Goal: Task Accomplishment & Management: Manage account settings

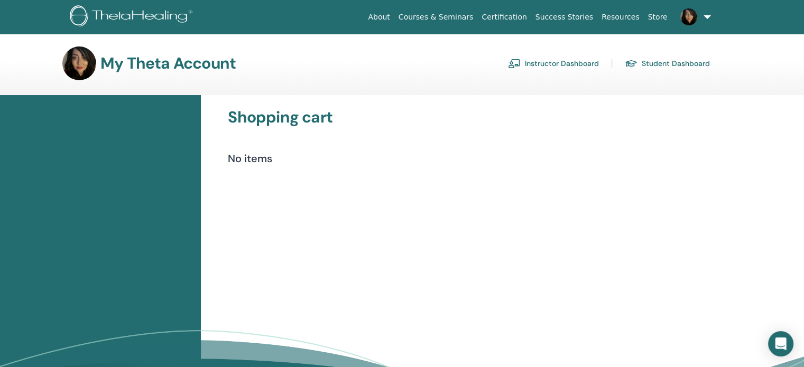
click at [554, 68] on link "Instructor Dashboard" at bounding box center [553, 63] width 91 height 17
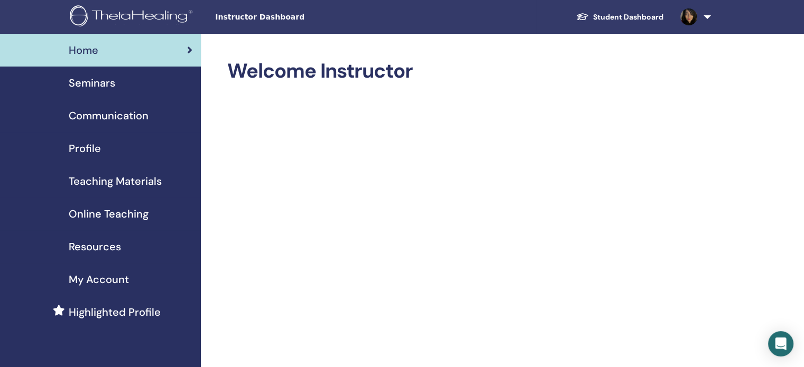
click at [101, 151] on div "Profile" at bounding box center [100, 149] width 184 height 16
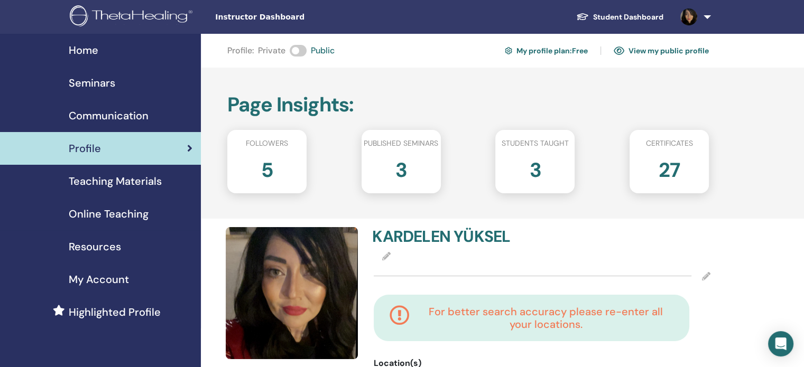
click at [125, 215] on span "Online Teaching" at bounding box center [109, 214] width 80 height 16
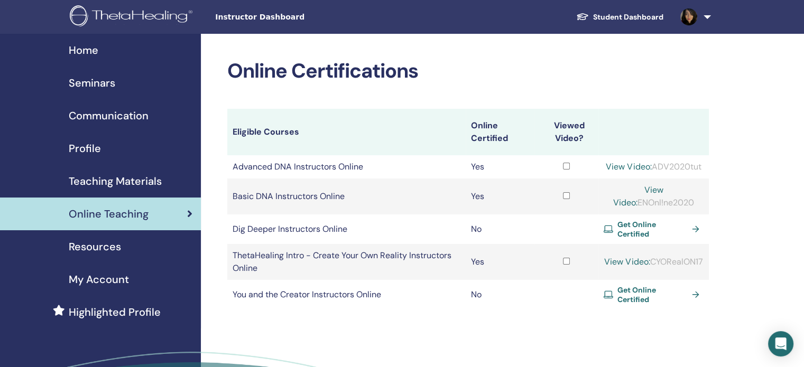
click at [87, 80] on span "Seminars" at bounding box center [92, 83] width 46 height 16
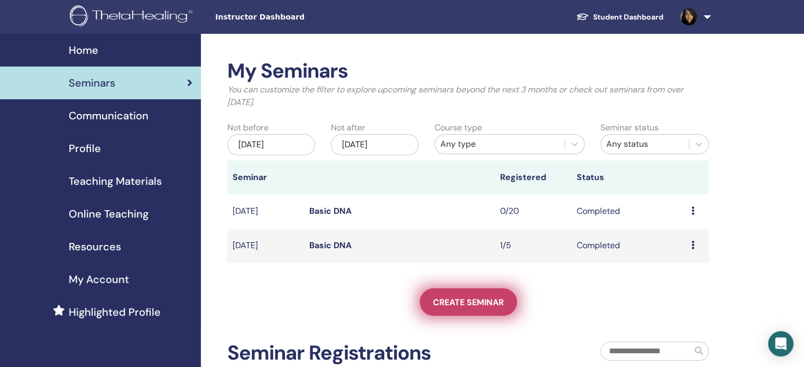
click at [508, 306] on link "Create seminar" at bounding box center [467, 301] width 97 height 27
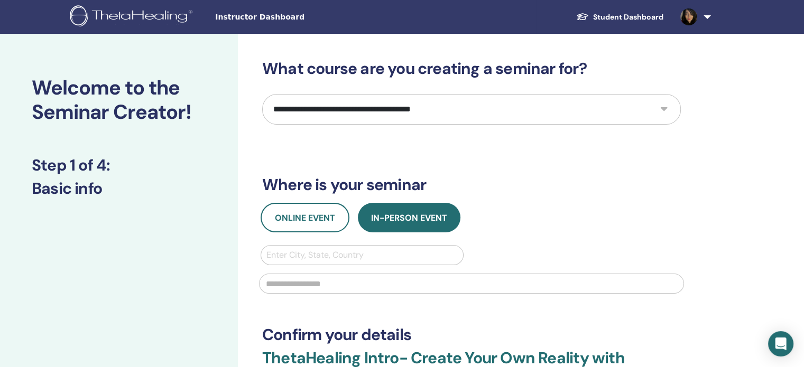
click at [530, 104] on select "**********" at bounding box center [471, 109] width 418 height 31
select select "*"
click at [262, 94] on select "**********" at bounding box center [471, 109] width 418 height 31
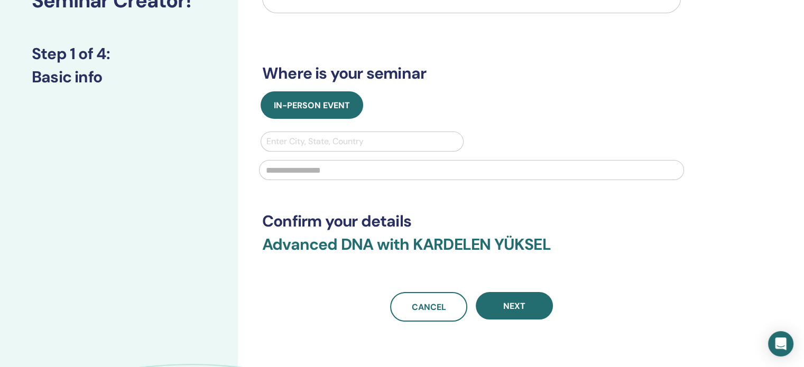
scroll to position [53, 0]
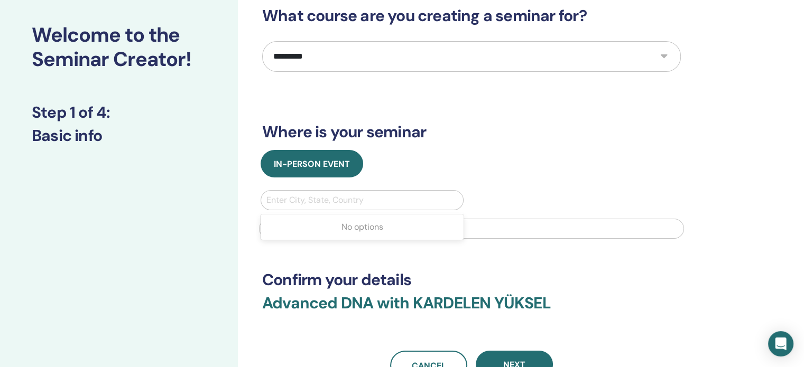
click at [339, 198] on div at bounding box center [361, 200] width 191 height 15
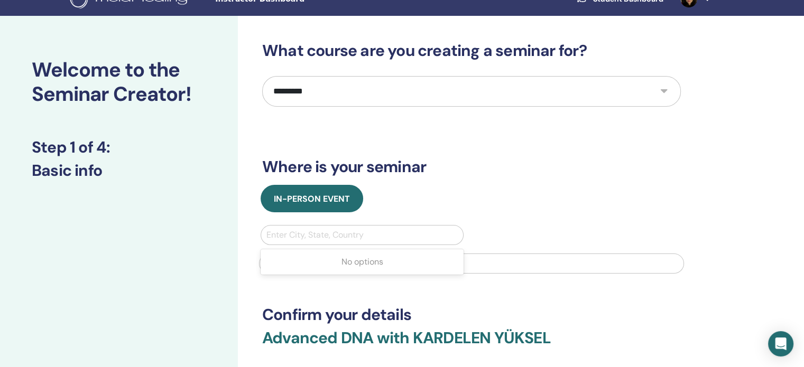
scroll to position [0, 0]
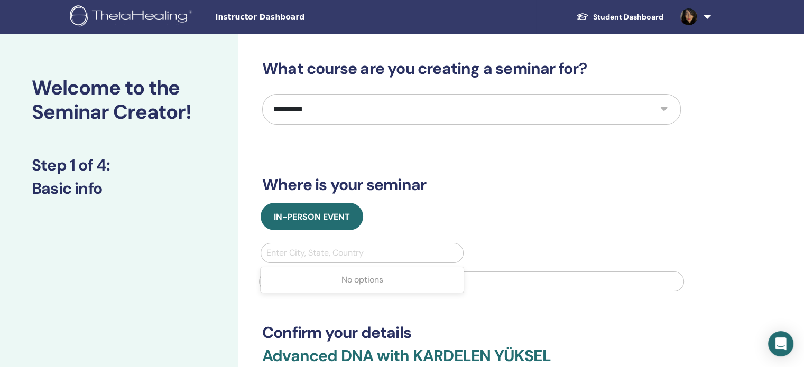
click at [109, 18] on img at bounding box center [133, 17] width 126 height 24
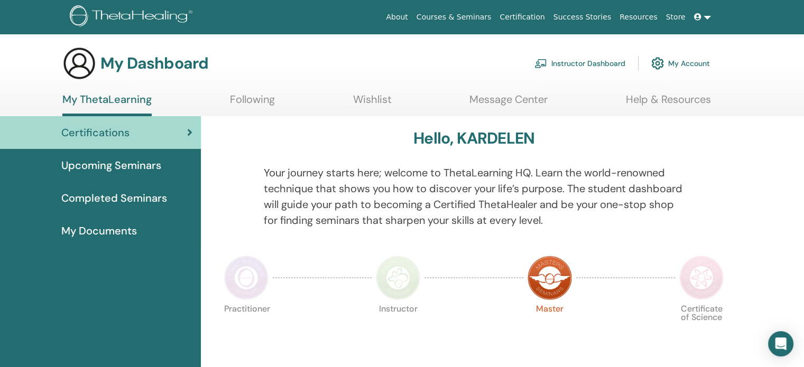
click at [107, 202] on span "Completed Seminars" at bounding box center [114, 198] width 106 height 16
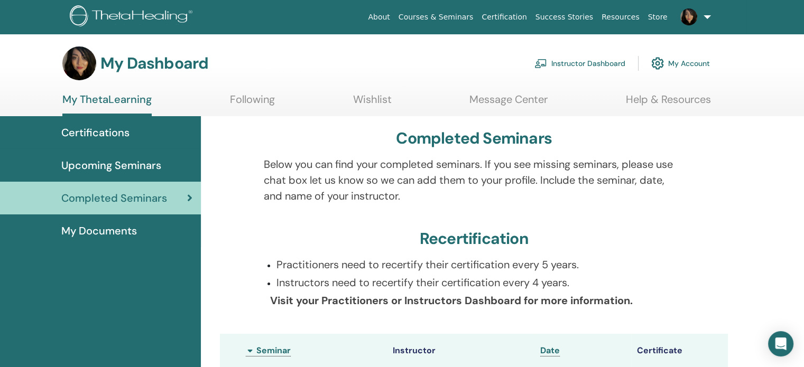
click at [568, 59] on link "Instructor Dashboard" at bounding box center [579, 63] width 91 height 23
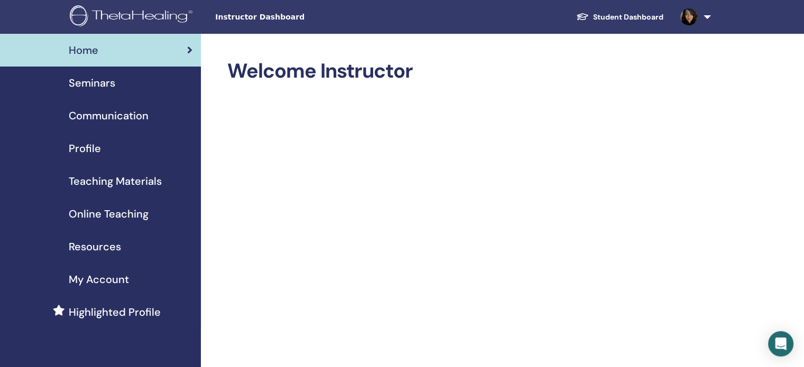
click at [86, 179] on span "Teaching Materials" at bounding box center [115, 181] width 93 height 16
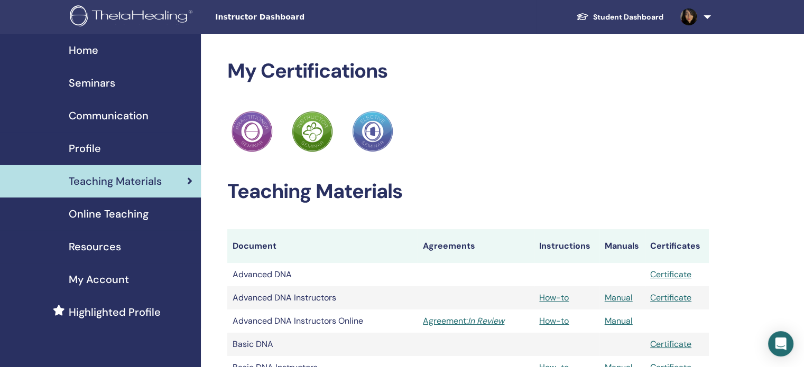
click at [95, 211] on span "Online Teaching" at bounding box center [109, 214] width 80 height 16
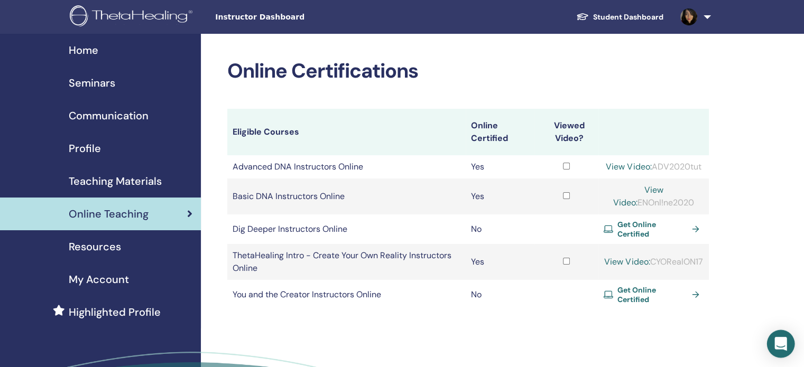
click at [782, 337] on div "Open Intercom Messenger" at bounding box center [781, 344] width 28 height 28
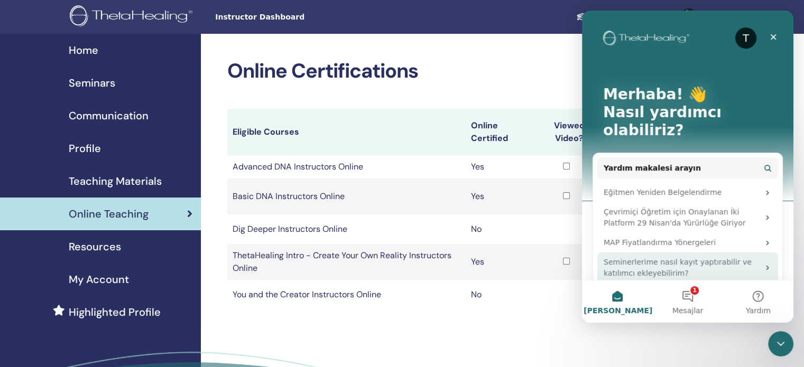
scroll to position [40, 0]
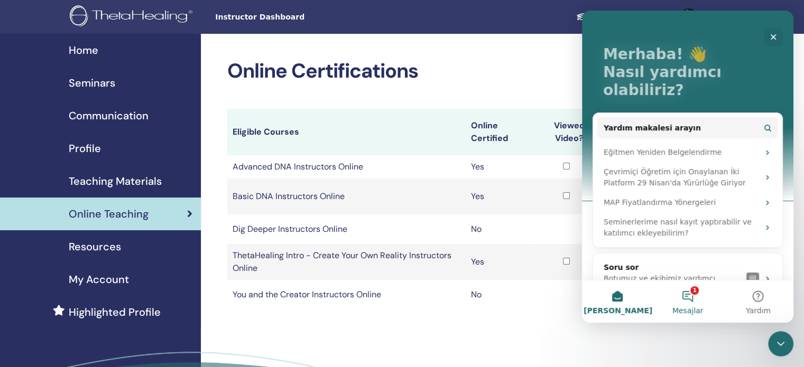
click at [681, 295] on button "1 Mesajlar" at bounding box center [687, 302] width 70 height 42
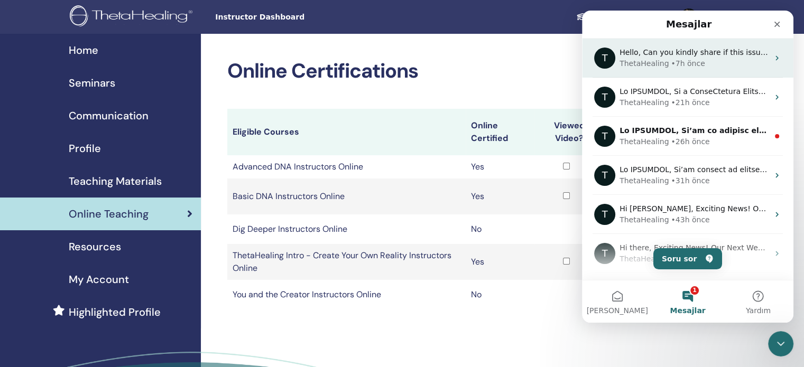
click at [653, 49] on span "Hello, Can you kindly share if this issue has now been resolved?" at bounding box center [737, 52] width 237 height 8
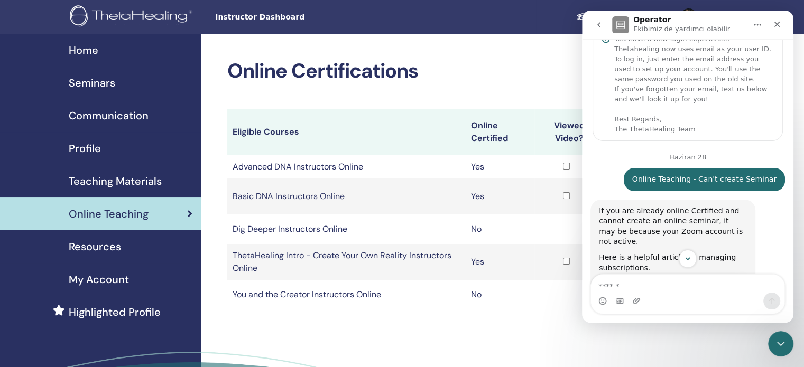
scroll to position [0, 0]
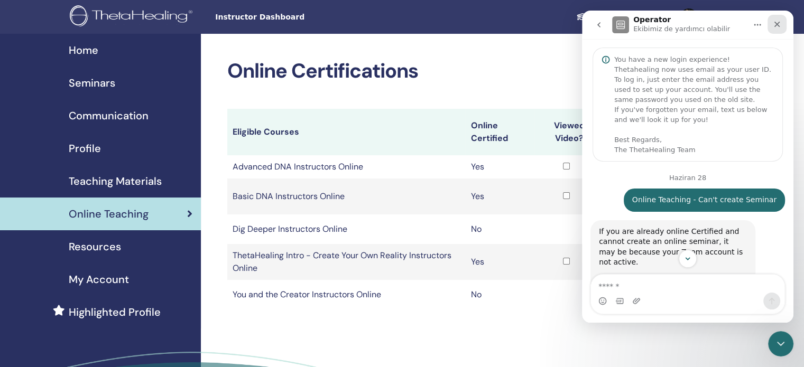
click at [780, 18] on div "Kapat" at bounding box center [776, 24] width 19 height 19
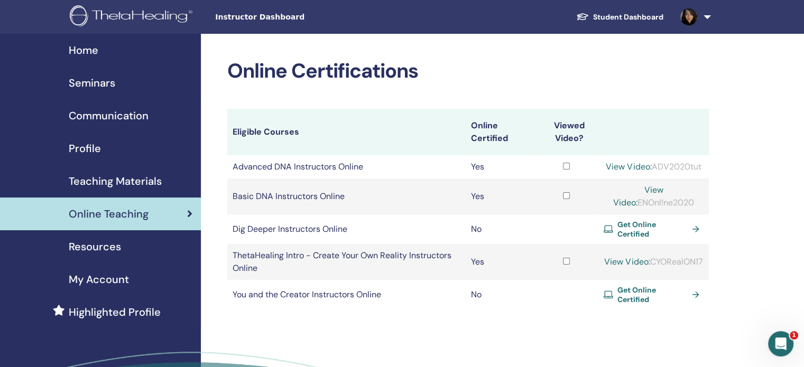
scroll to position [325, 0]
click at [89, 76] on span "Seminars" at bounding box center [92, 83] width 46 height 16
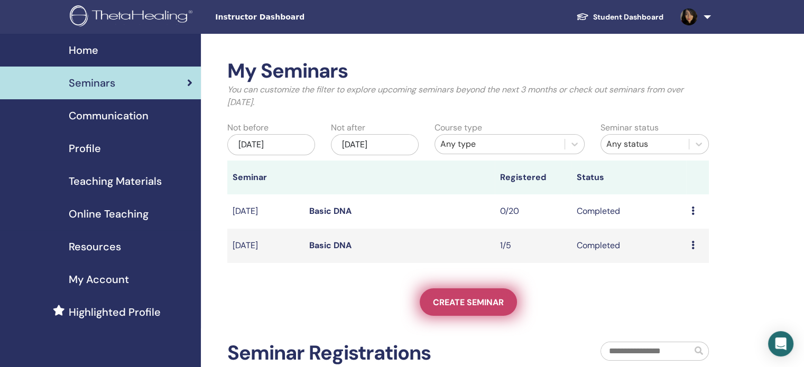
click at [470, 291] on link "Create seminar" at bounding box center [467, 301] width 97 height 27
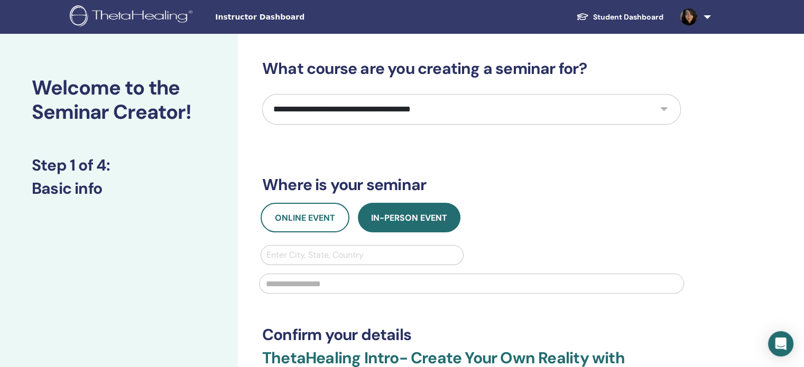
click at [338, 111] on select "**********" at bounding box center [471, 109] width 418 height 31
click at [262, 94] on select "**********" at bounding box center [471, 109] width 418 height 31
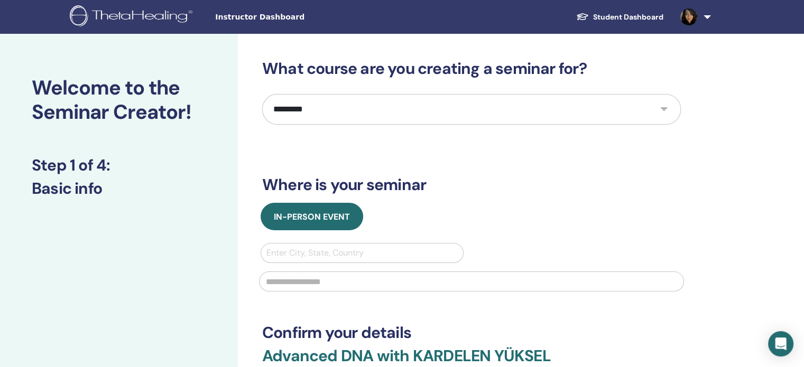
click at [344, 105] on select "**********" at bounding box center [471, 109] width 418 height 31
select select "*"
click at [262, 94] on select "**********" at bounding box center [471, 109] width 418 height 31
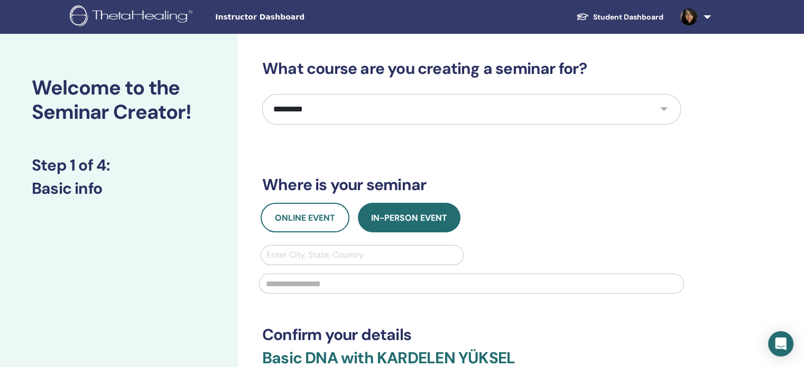
click at [154, 7] on img at bounding box center [133, 17] width 126 height 24
